Goal: Task Accomplishment & Management: Complete application form

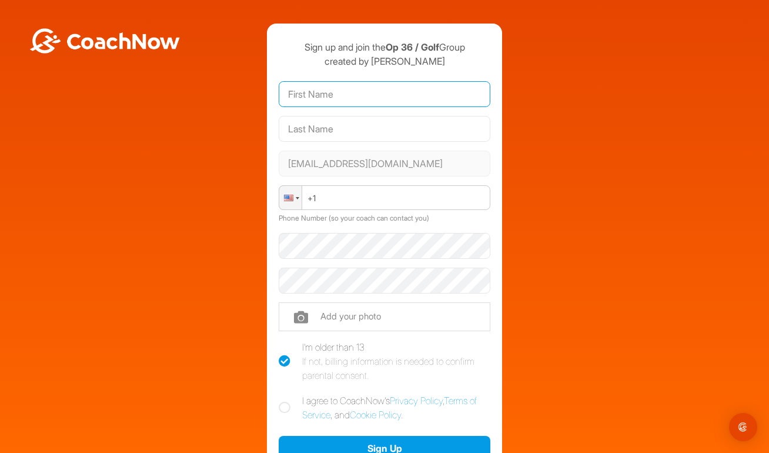
click at [376, 105] on input "text" at bounding box center [385, 94] width 212 height 26
type input "[PERSON_NAME]"
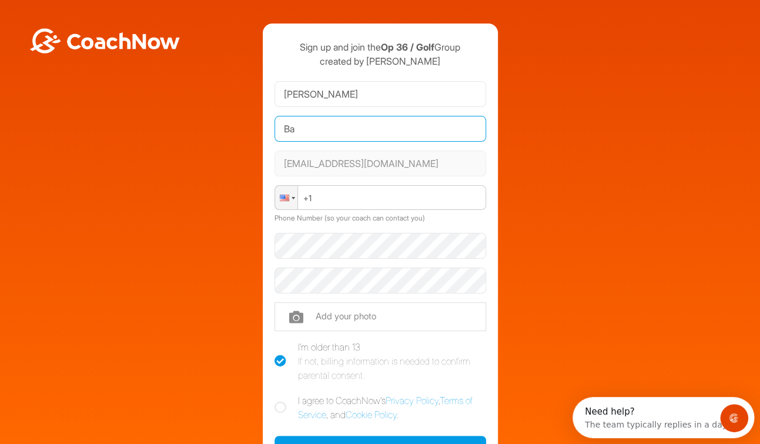
type input "B"
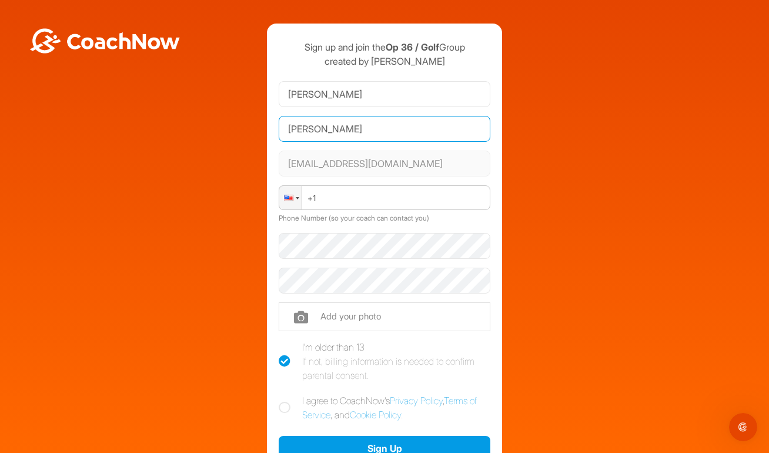
type input "[PERSON_NAME]"
click at [538, 158] on div "Sign up and join the Op 36 / Golf Group created by [PERSON_NAME] [PERSON_NAME] …" at bounding box center [384, 274] width 757 height 501
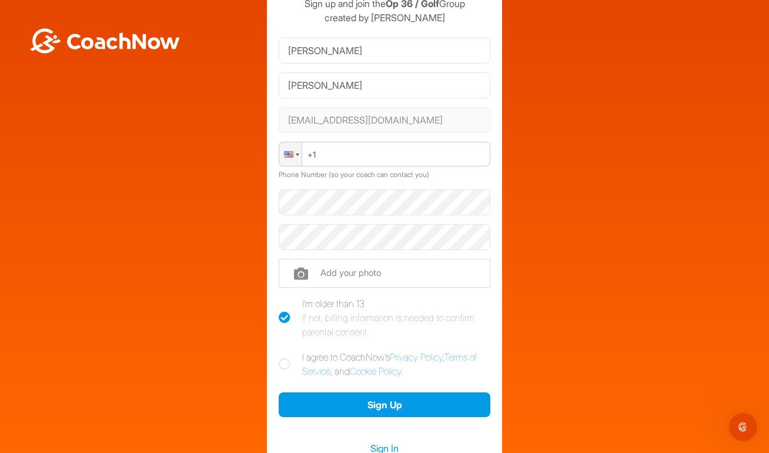
scroll to position [59, 0]
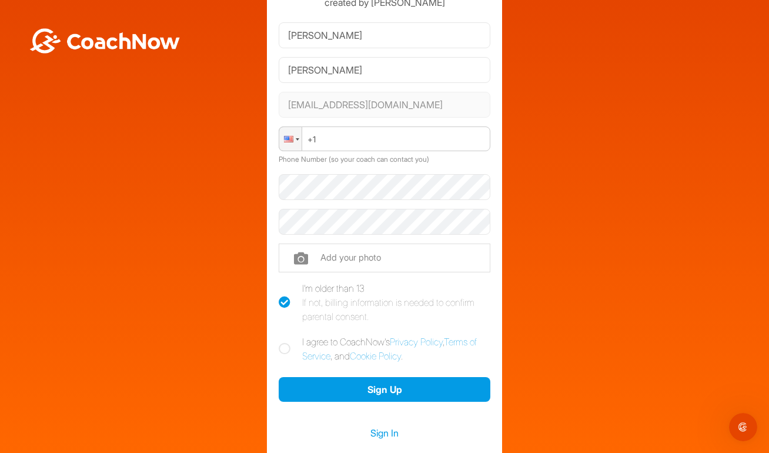
click at [279, 141] on div at bounding box center [291, 138] width 24 height 25
click at [346, 173] on div at bounding box center [385, 187] width 212 height 35
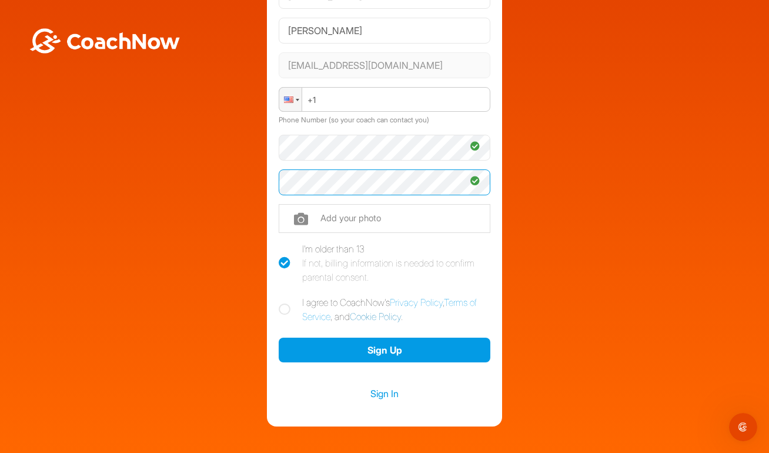
scroll to position [118, 0]
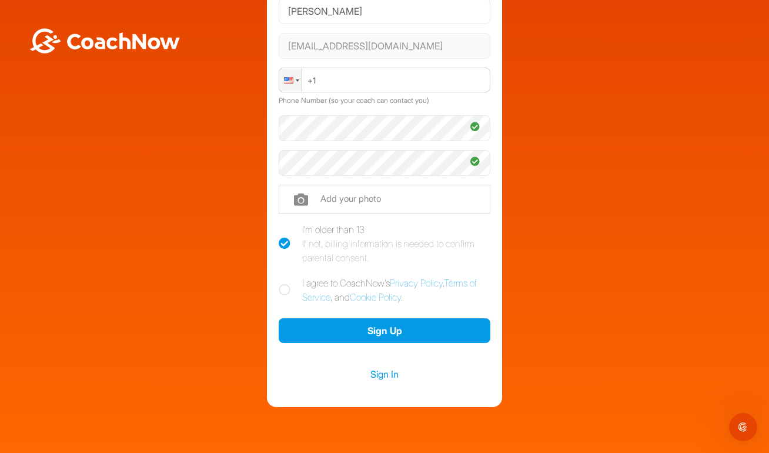
click at [279, 282] on label "I agree to CoachNow's Privacy Policy , Terms of Service , and Cookie Policy ." at bounding box center [385, 290] width 212 height 28
click at [279, 282] on input "I agree to CoachNow's Privacy Policy , Terms of Service , and Cookie Policy ." at bounding box center [283, 280] width 8 height 8
checkbox input "true"
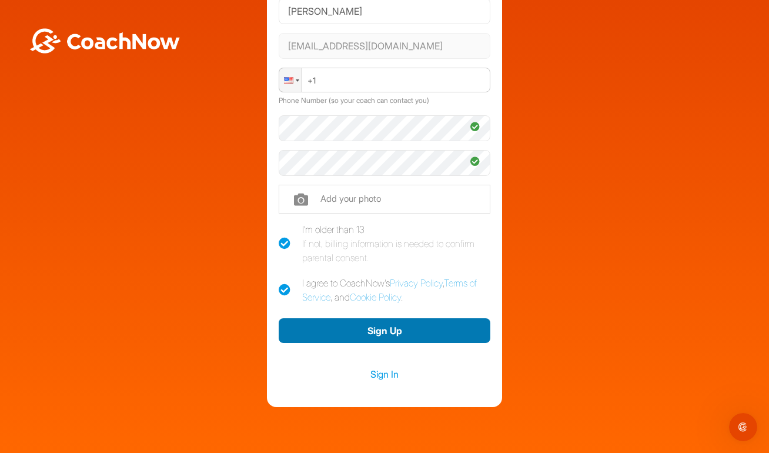
click at [394, 327] on button "Sign Up" at bounding box center [385, 330] width 212 height 25
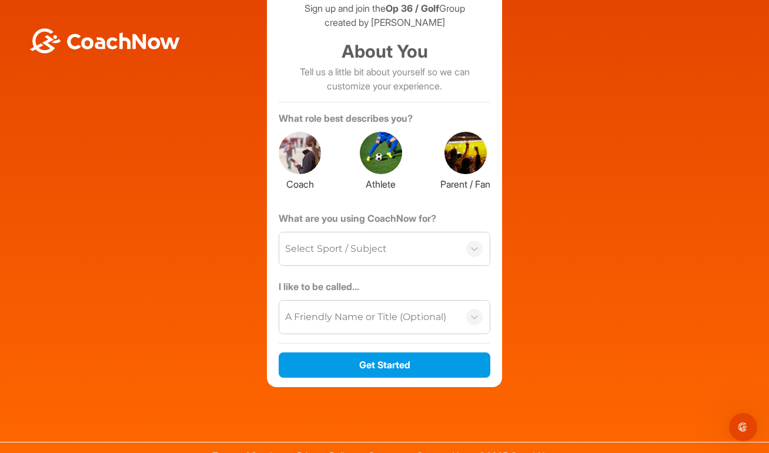
scroll to position [54, 0]
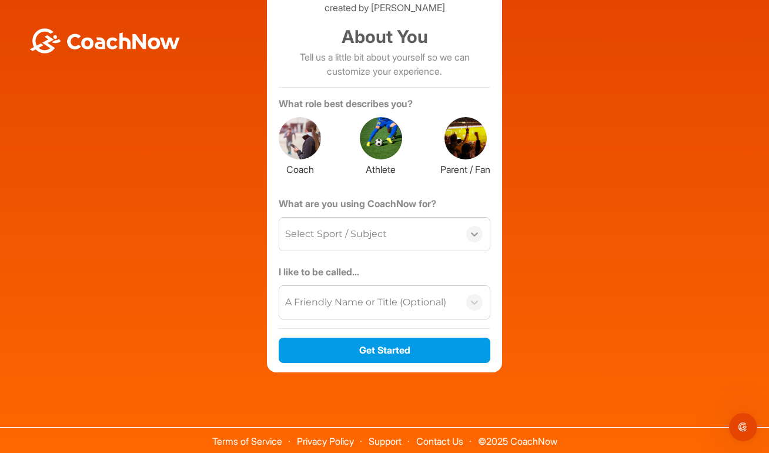
click at [469, 230] on icon at bounding box center [475, 234] width 12 height 12
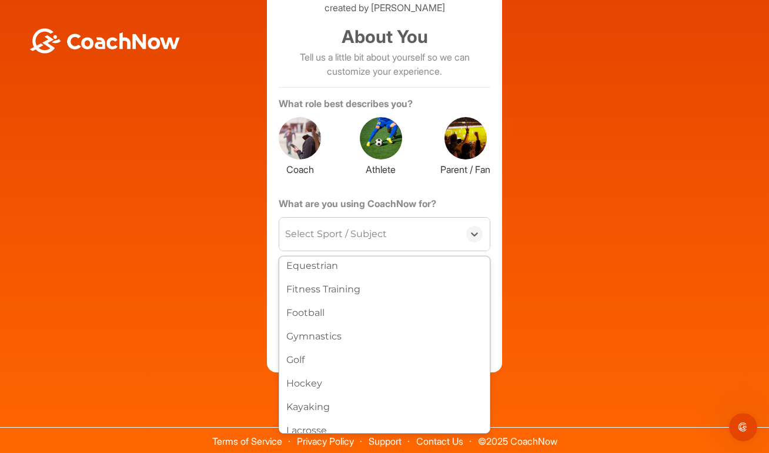
scroll to position [235, 0]
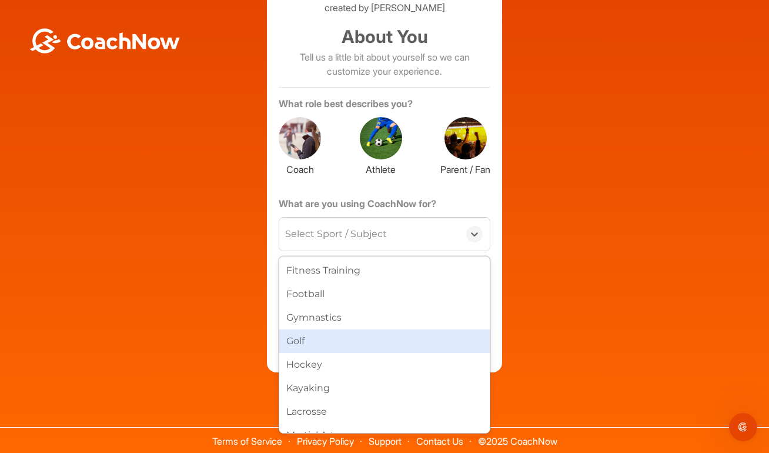
click at [380, 335] on div "Golf" at bounding box center [384, 341] width 210 height 24
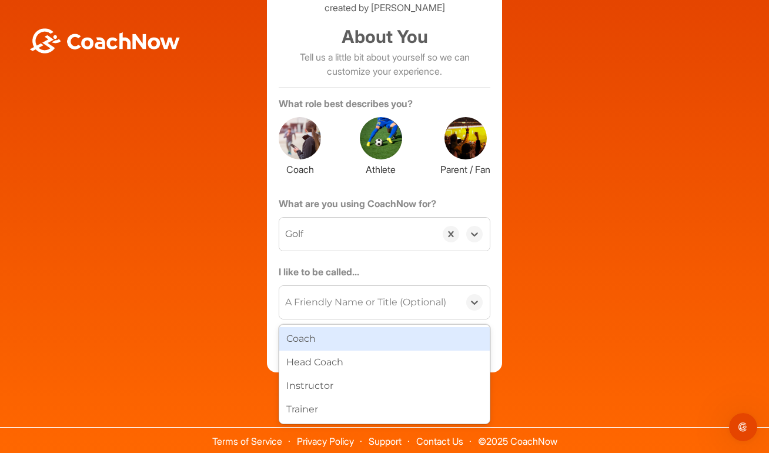
click at [382, 304] on div "A Friendly Name or Title (Optional)" at bounding box center [365, 302] width 161 height 14
click at [443, 268] on label "I like to be called..." at bounding box center [385, 274] width 212 height 19
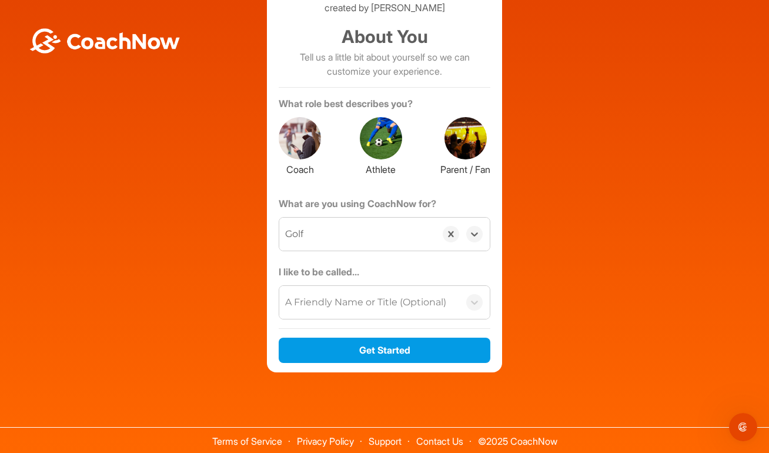
click at [461, 144] on div at bounding box center [465, 138] width 42 height 42
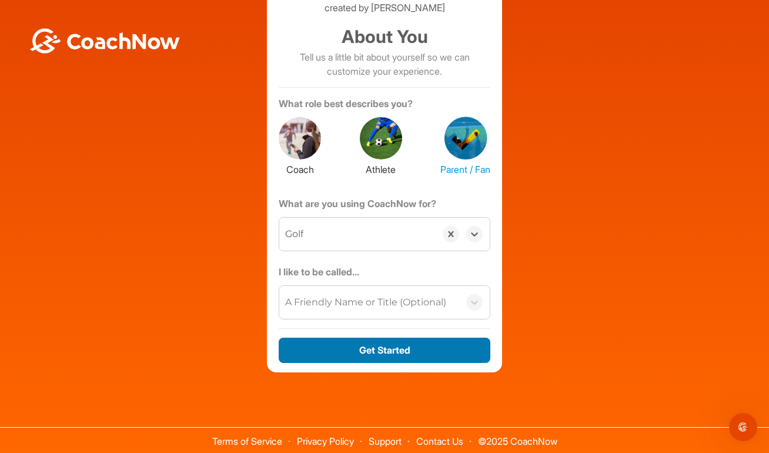
click at [386, 348] on button "Get Started" at bounding box center [385, 349] width 212 height 25
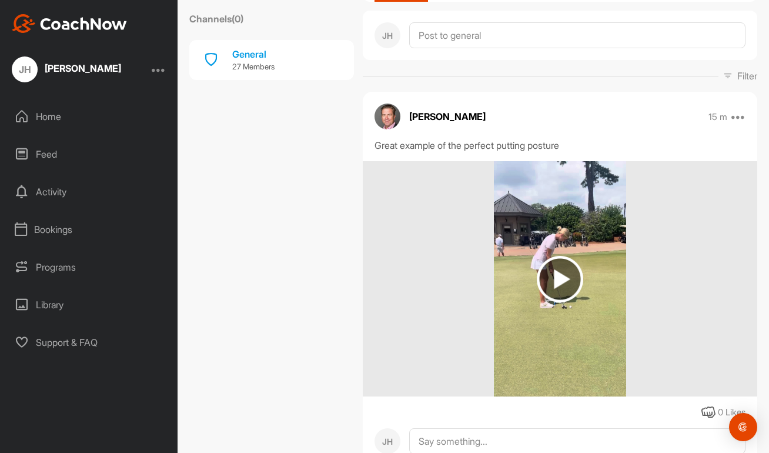
scroll to position [176, 0]
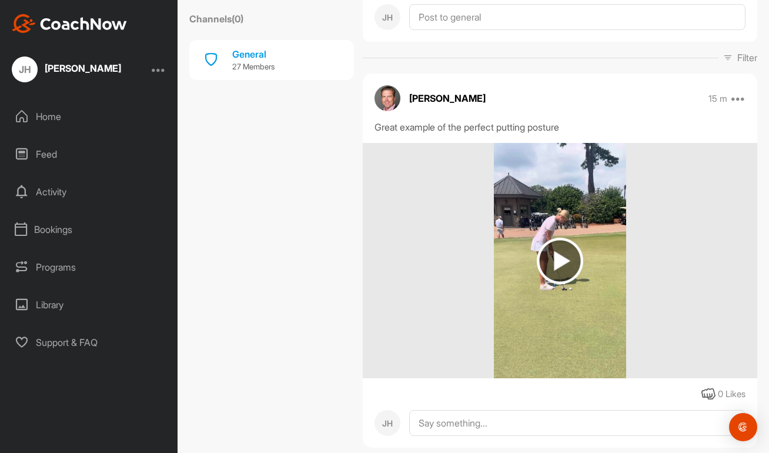
click at [569, 265] on img at bounding box center [560, 261] width 46 height 46
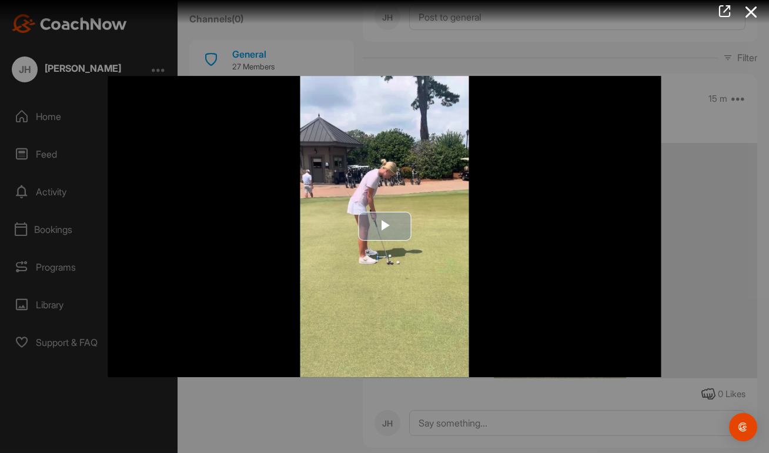
click at [385, 226] on span "Video Player" at bounding box center [385, 226] width 0 height 0
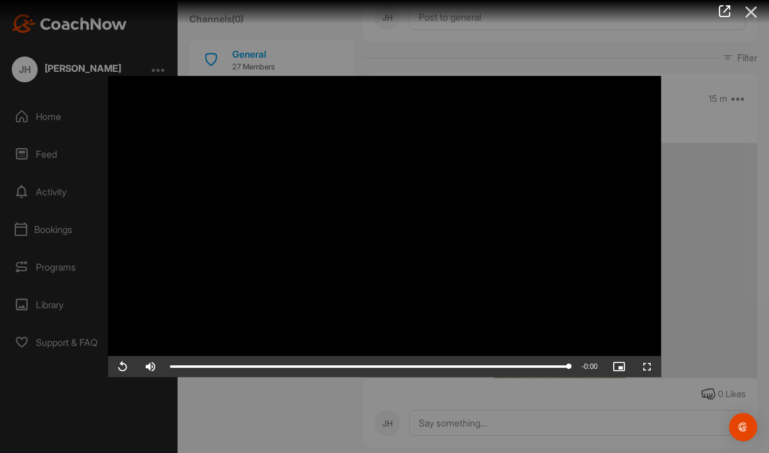
click at [750, 16] on icon at bounding box center [751, 12] width 27 height 22
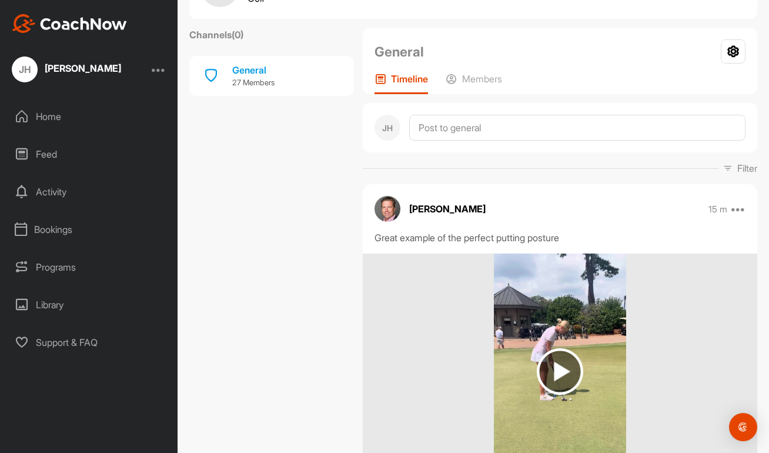
scroll to position [0, 0]
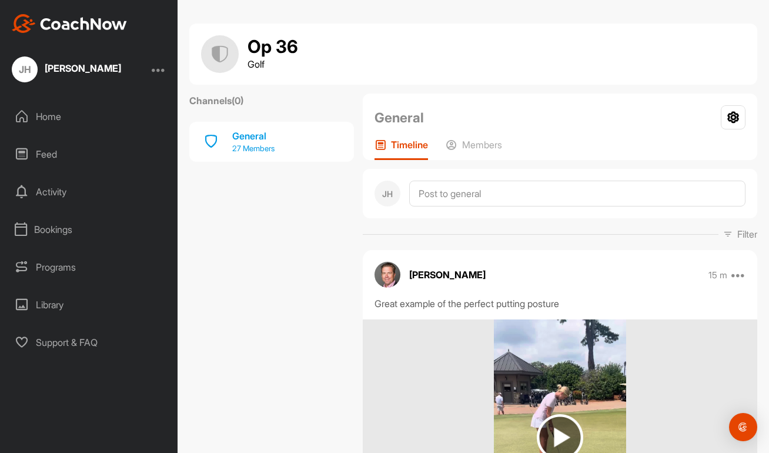
click at [246, 143] on p "27 Members" at bounding box center [253, 149] width 42 height 12
click at [267, 149] on p "27 Members" at bounding box center [253, 149] width 42 height 12
click at [476, 139] on p "Members" at bounding box center [482, 145] width 40 height 12
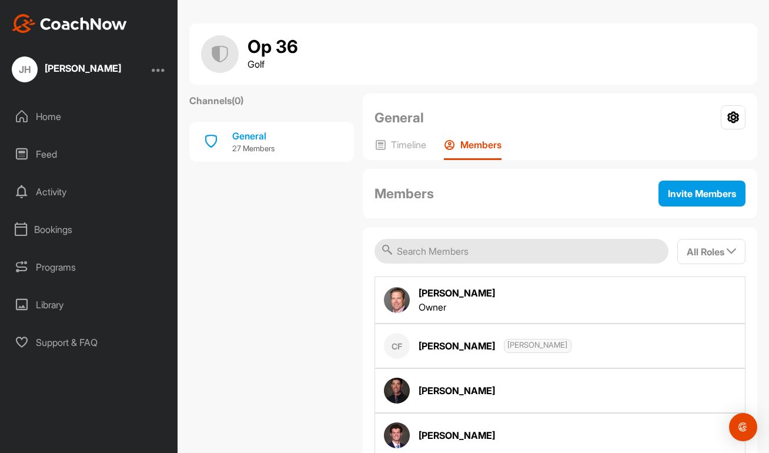
click at [49, 117] on div "Home" at bounding box center [89, 116] width 166 height 29
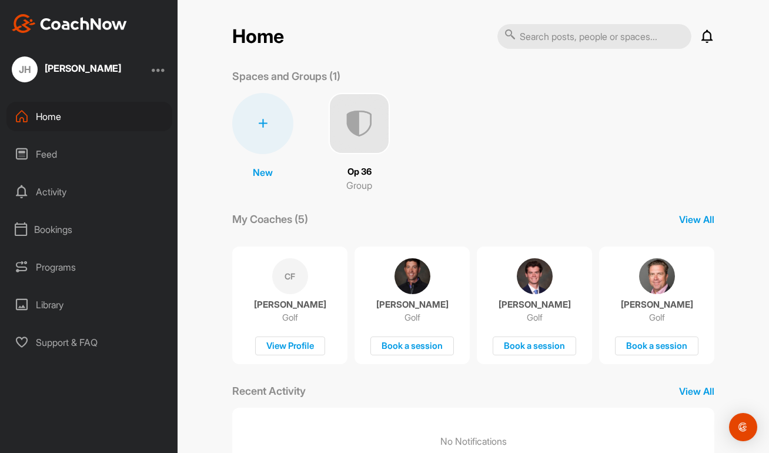
click at [40, 185] on div "Activity" at bounding box center [89, 191] width 166 height 29
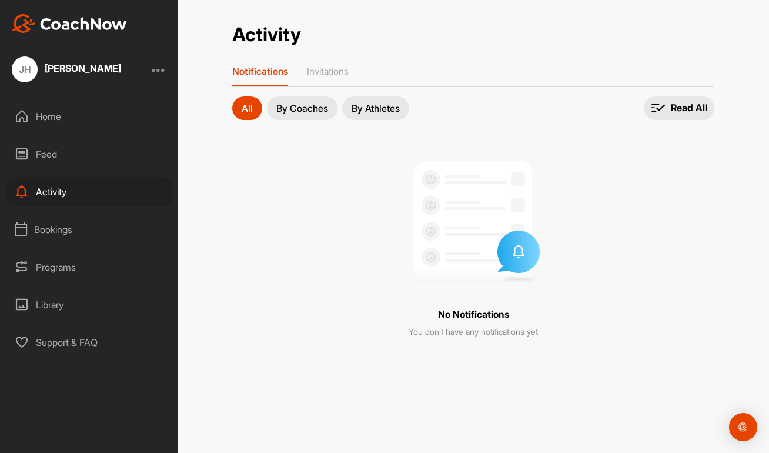
click at [53, 116] on div "Home" at bounding box center [89, 116] width 166 height 29
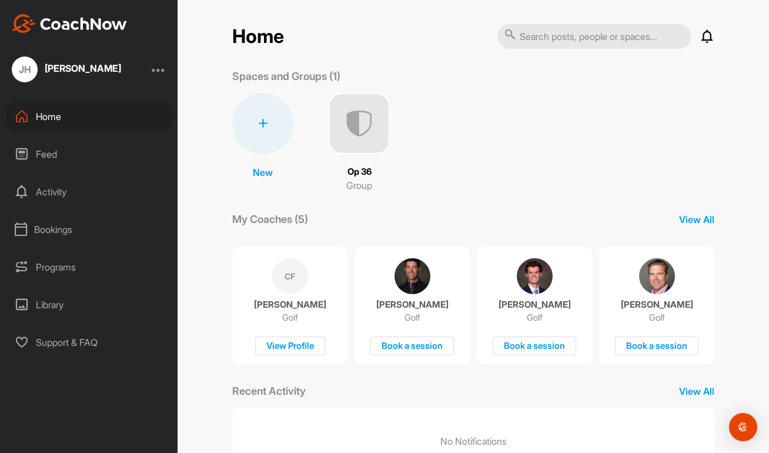
click at [52, 262] on div "Programs" at bounding box center [89, 266] width 166 height 29
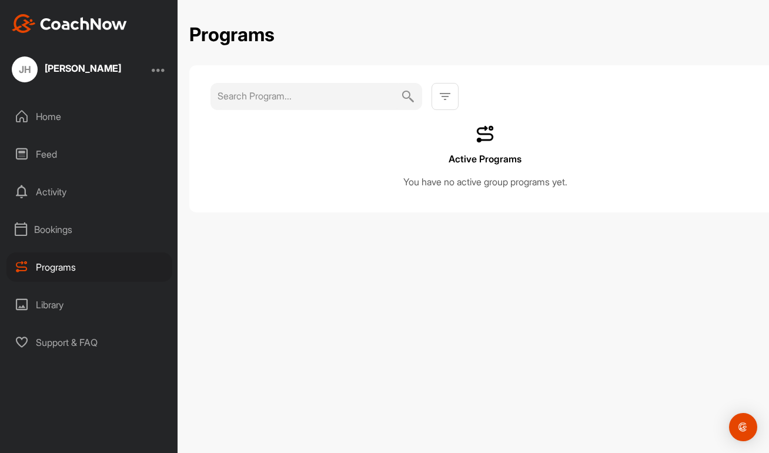
click at [52, 302] on div "Library" at bounding box center [89, 304] width 166 height 29
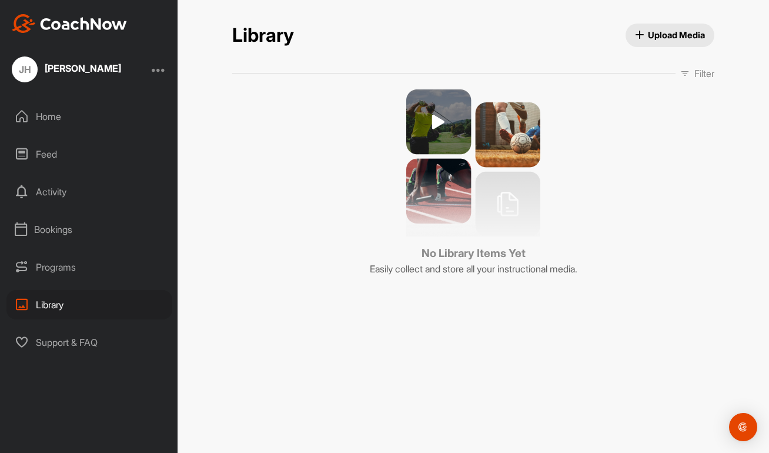
click at [46, 118] on div "Home" at bounding box center [89, 116] width 166 height 29
